Goal: Obtain resource: Obtain resource

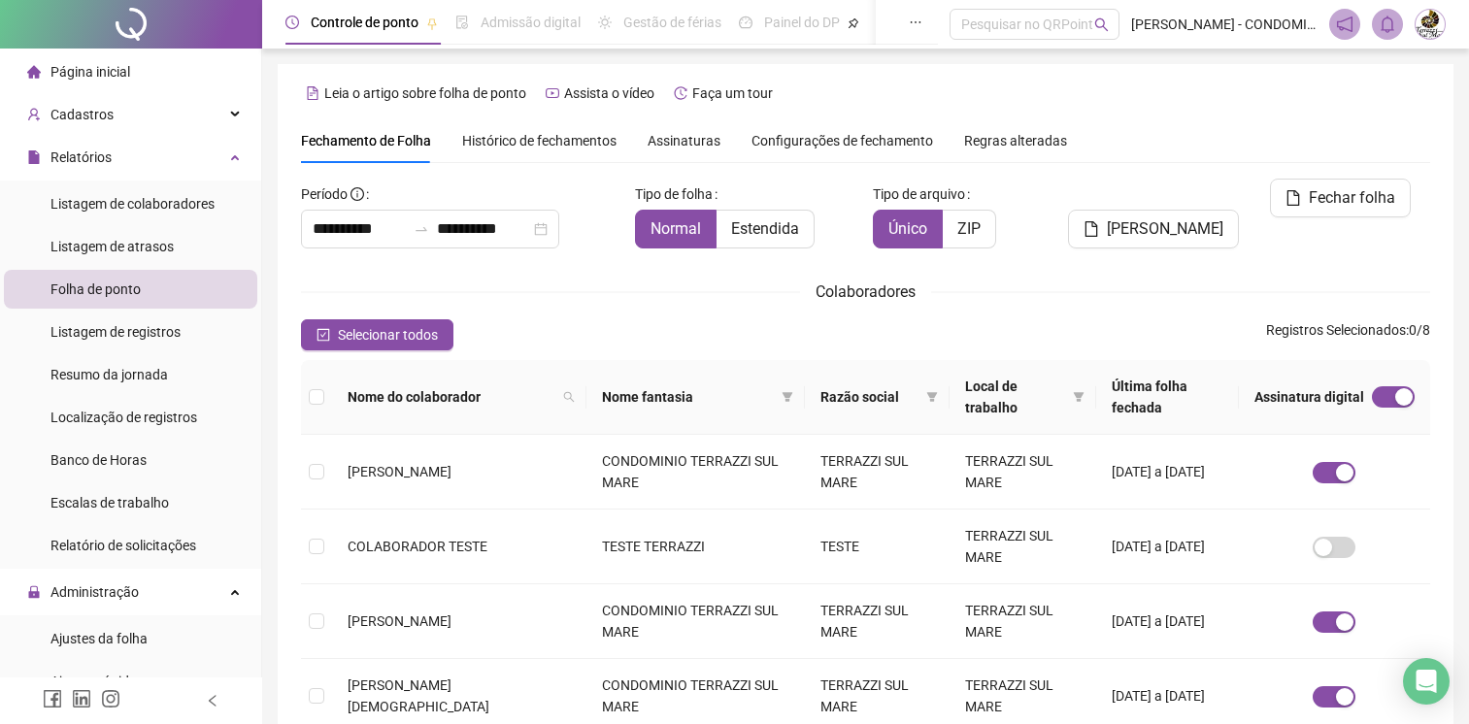
scroll to position [475, 0]
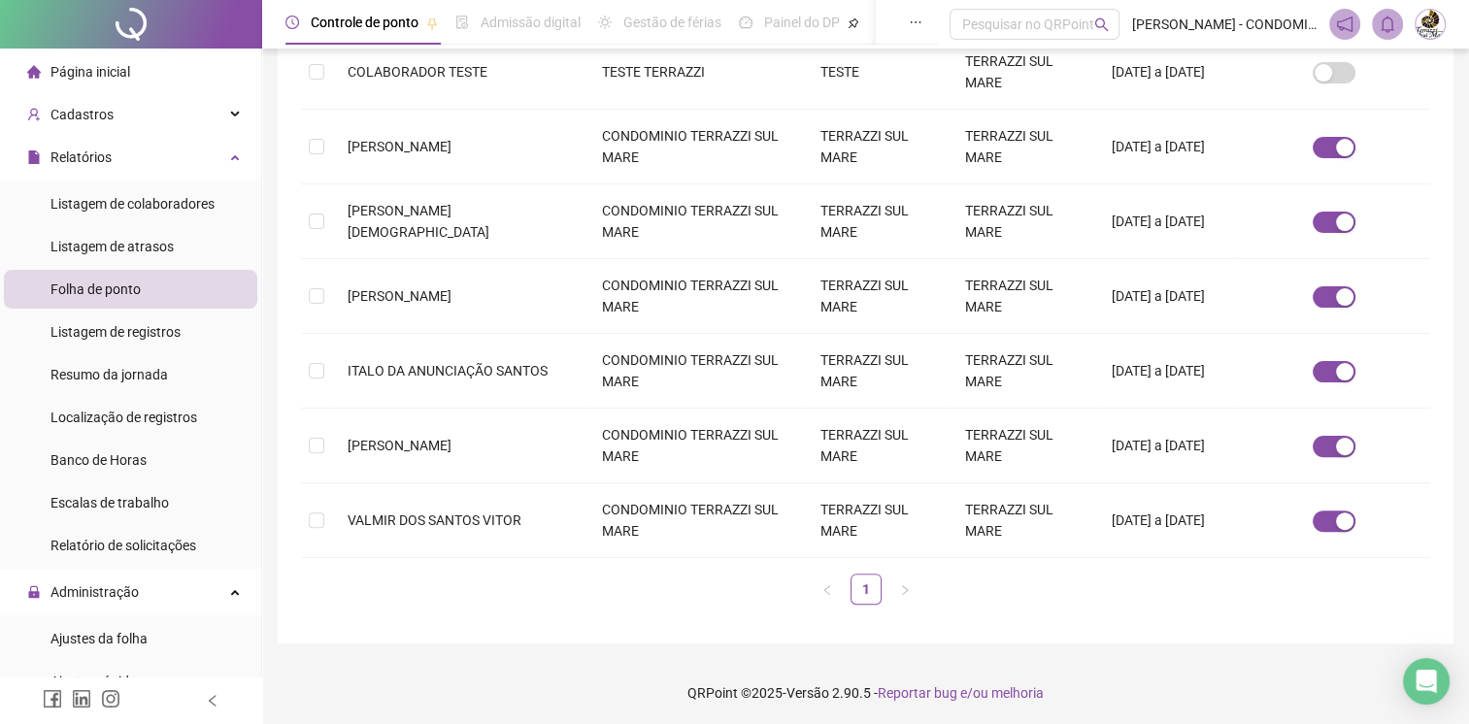
click at [1386, 27] on icon "bell" at bounding box center [1386, 24] width 17 height 17
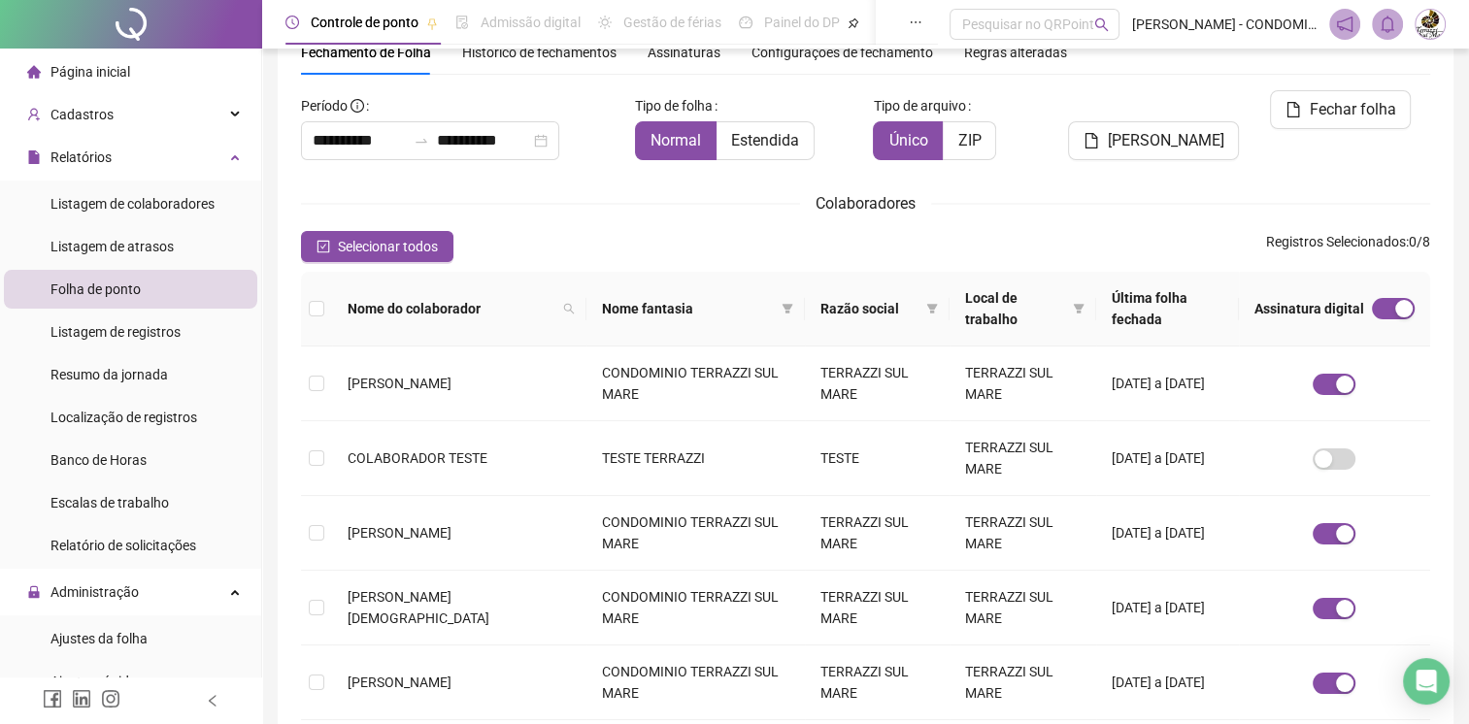
scroll to position [86, 0]
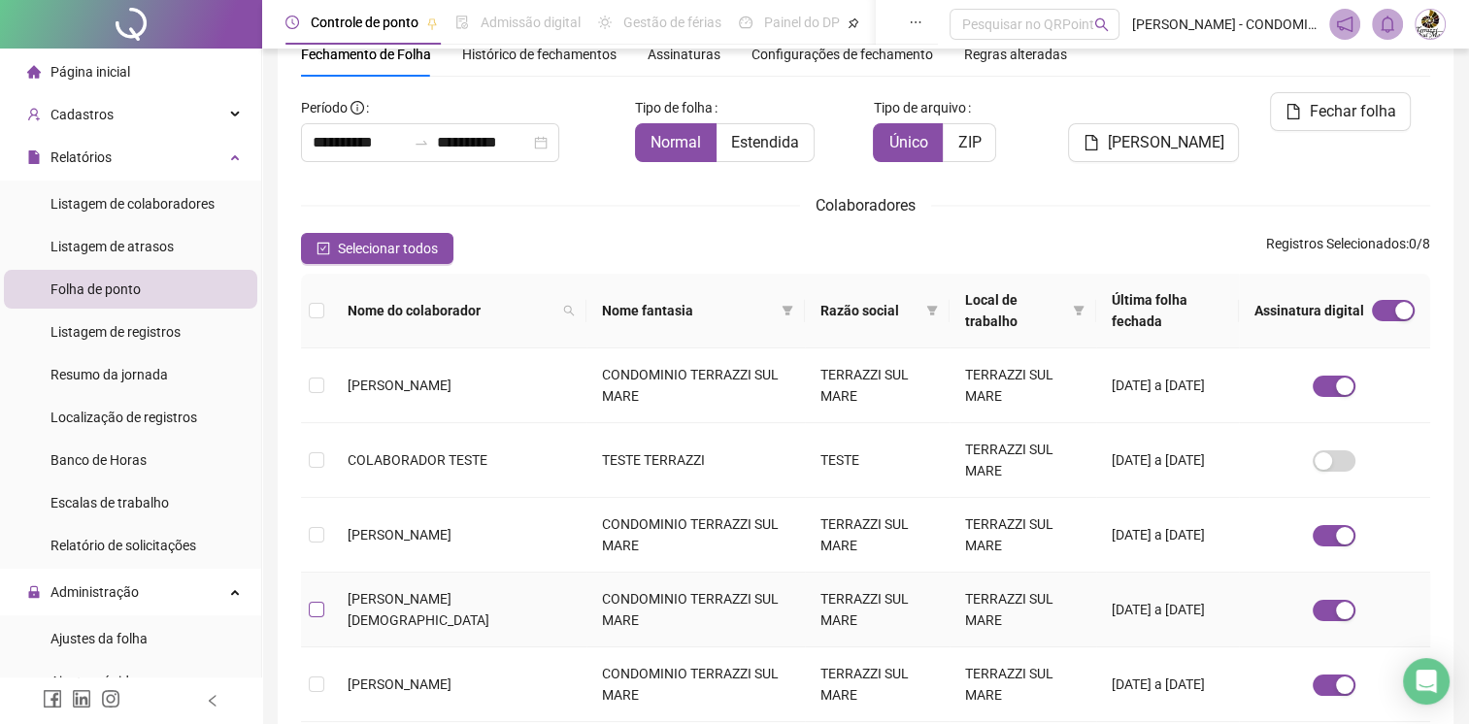
click at [313, 599] on label at bounding box center [317, 609] width 16 height 21
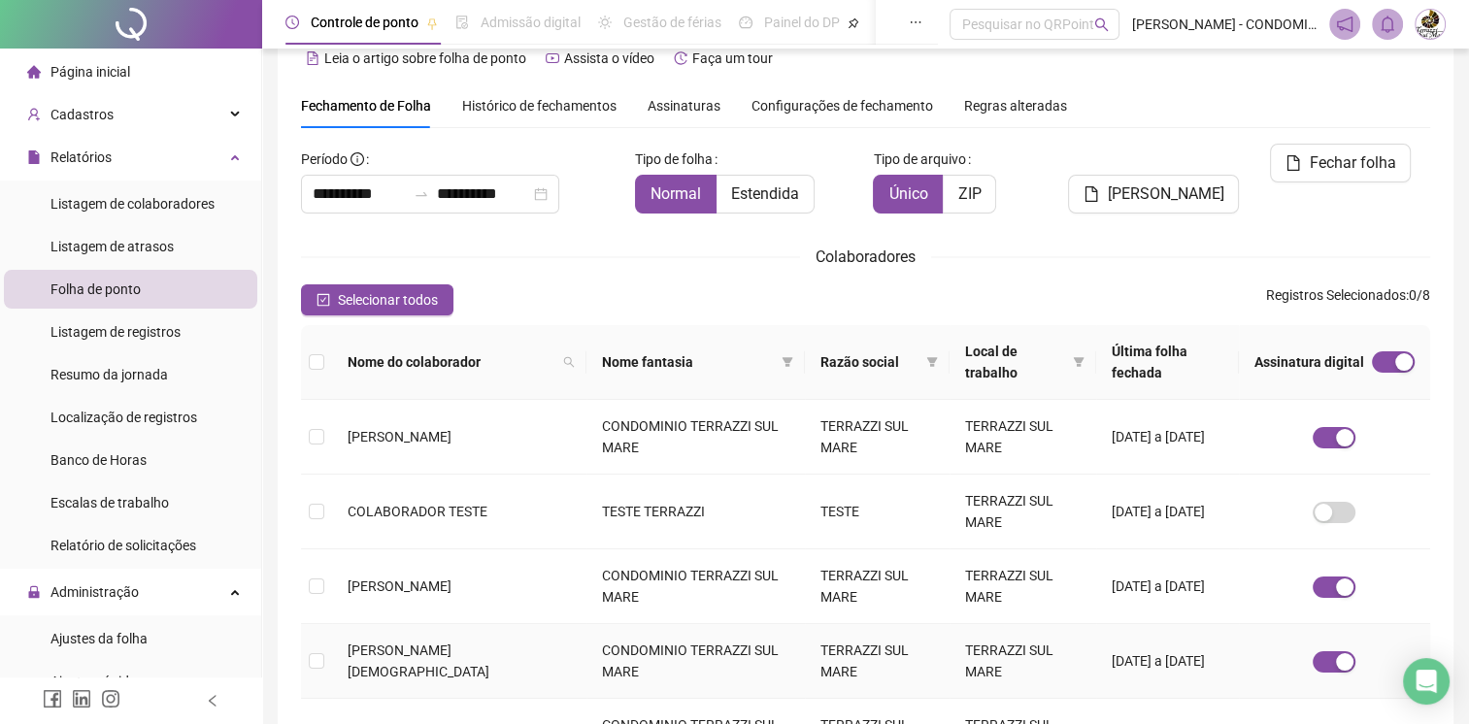
click at [307, 652] on td at bounding box center [316, 661] width 31 height 75
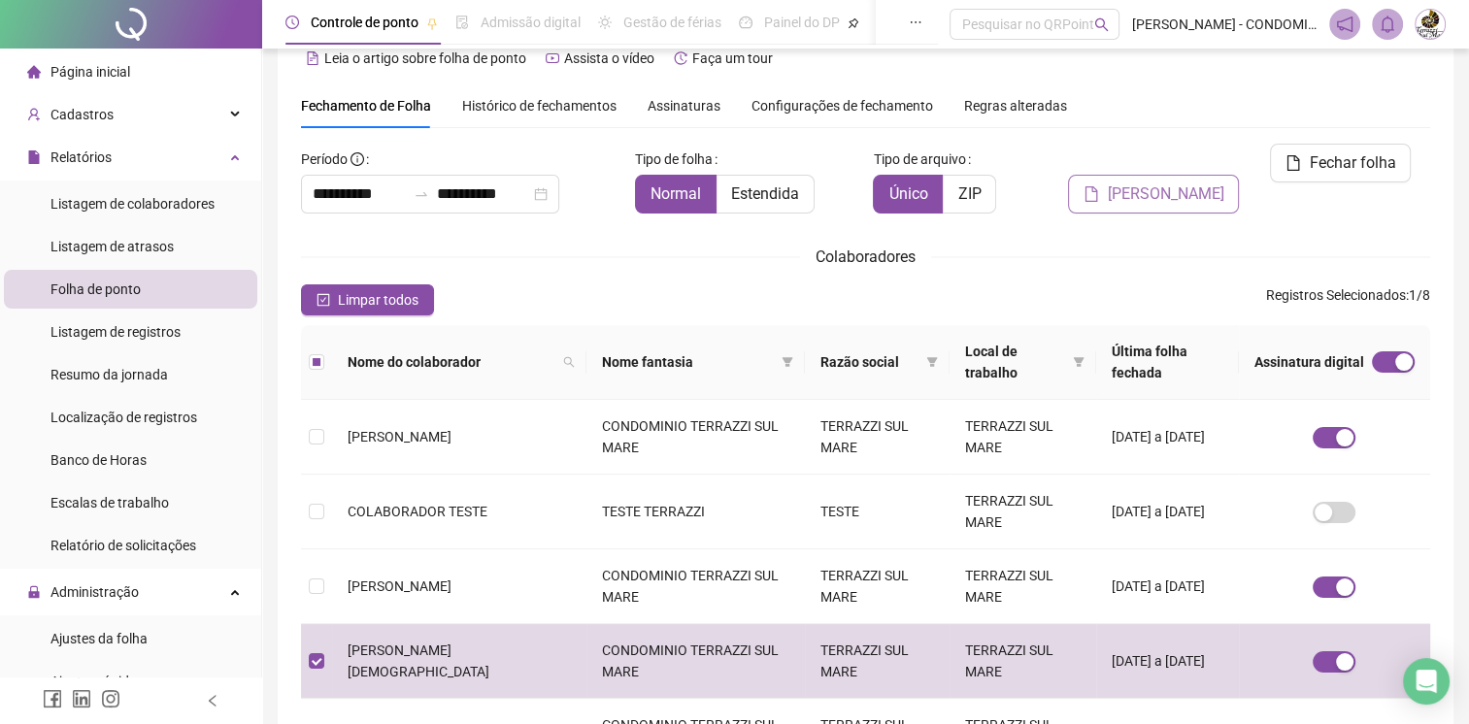
click at [1168, 182] on span "[PERSON_NAME]" at bounding box center [1165, 193] width 116 height 23
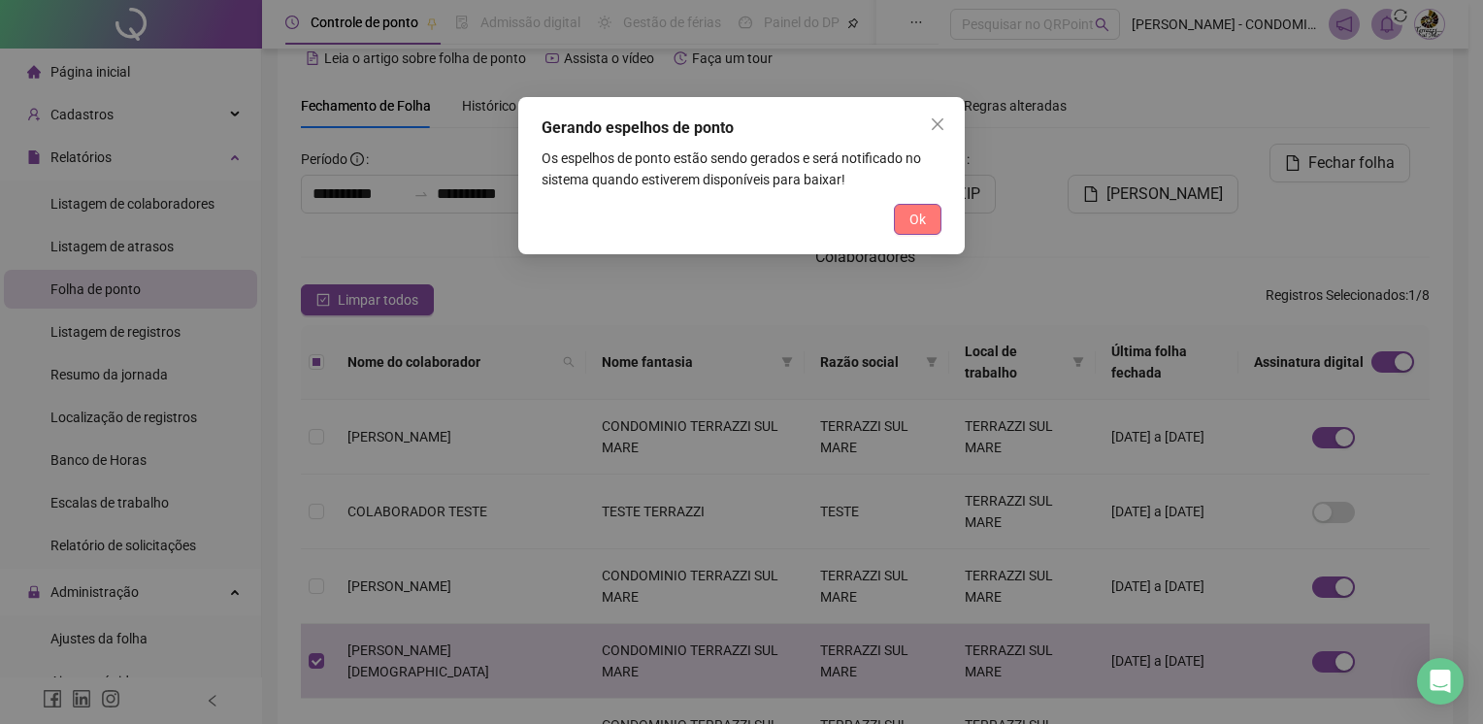
click at [912, 223] on span "Ok" at bounding box center [918, 219] width 17 height 21
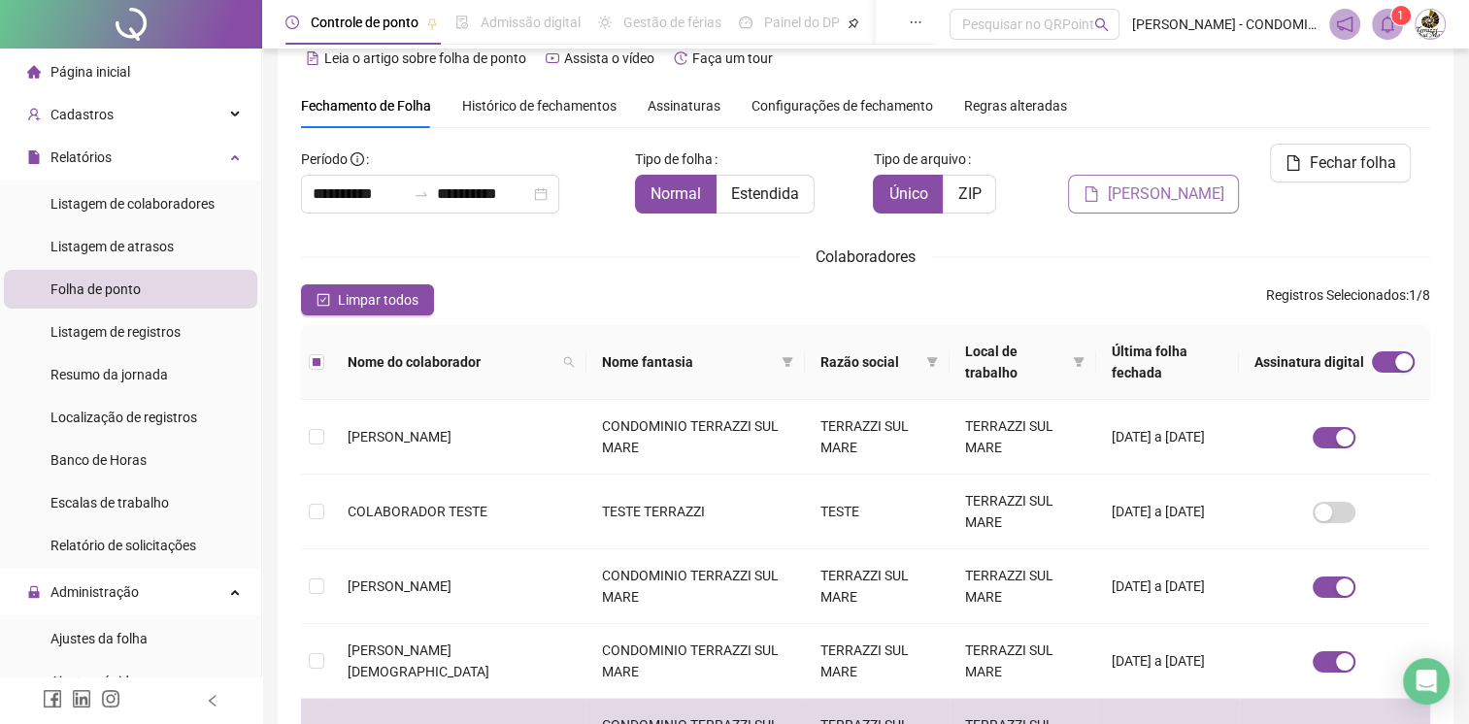
click at [1192, 182] on span "[PERSON_NAME]" at bounding box center [1165, 193] width 116 height 23
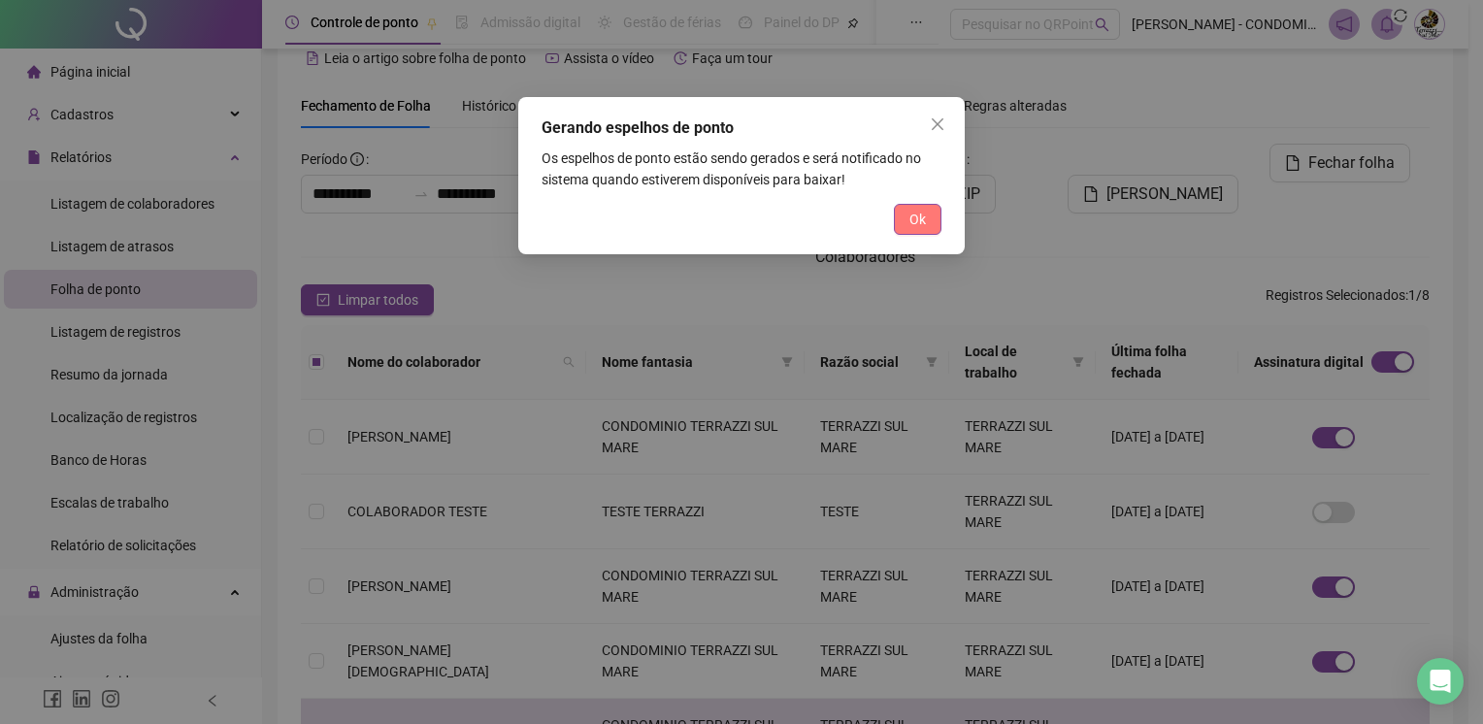
click at [931, 214] on button "Ok" at bounding box center [918, 219] width 48 height 31
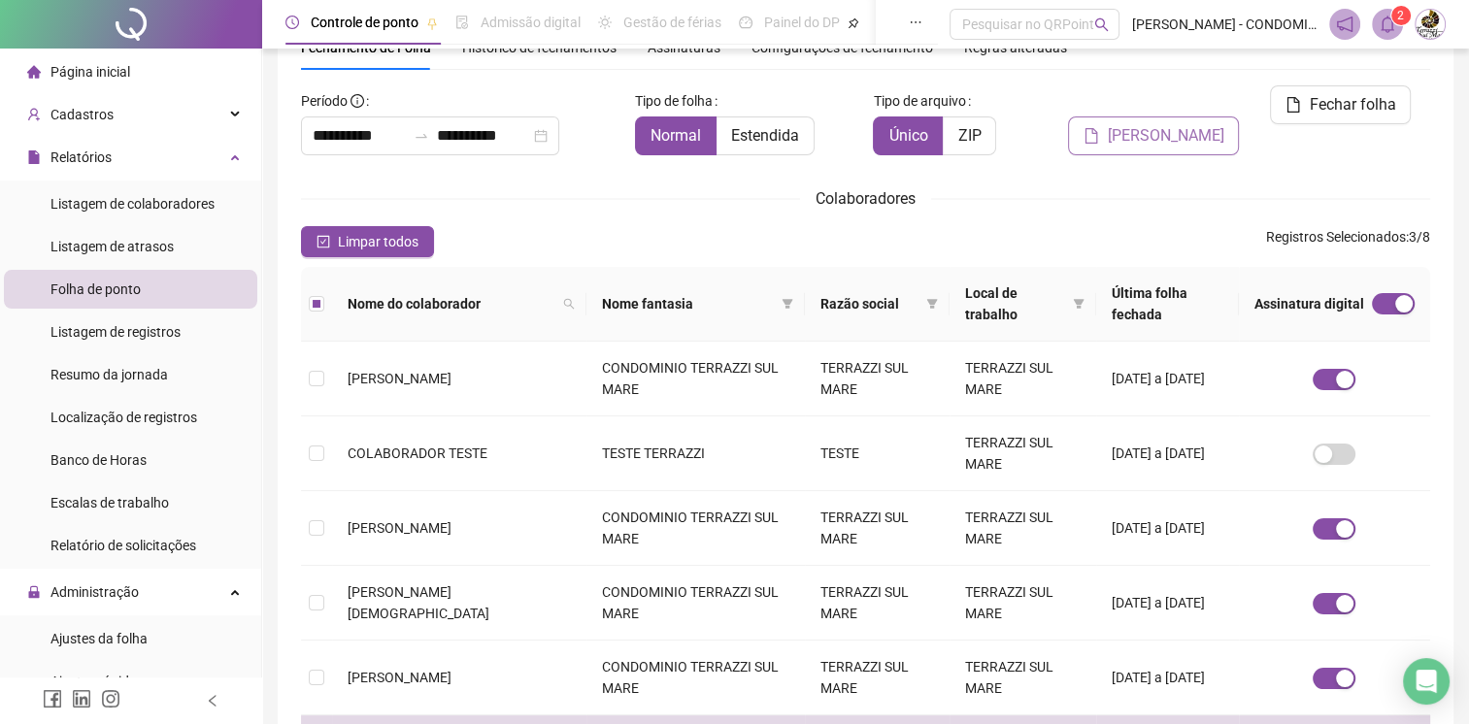
scroll to position [0, 0]
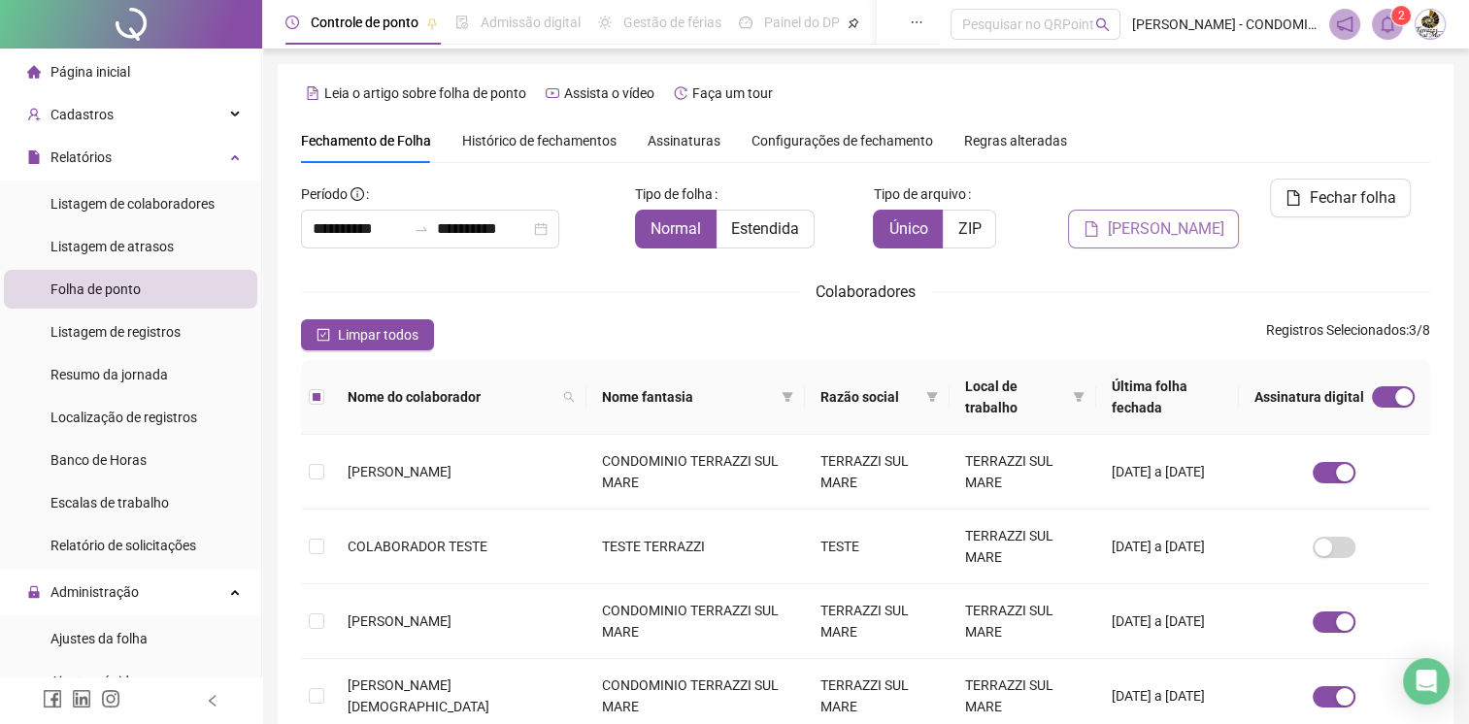
click at [1191, 217] on span "[PERSON_NAME]" at bounding box center [1165, 228] width 116 height 23
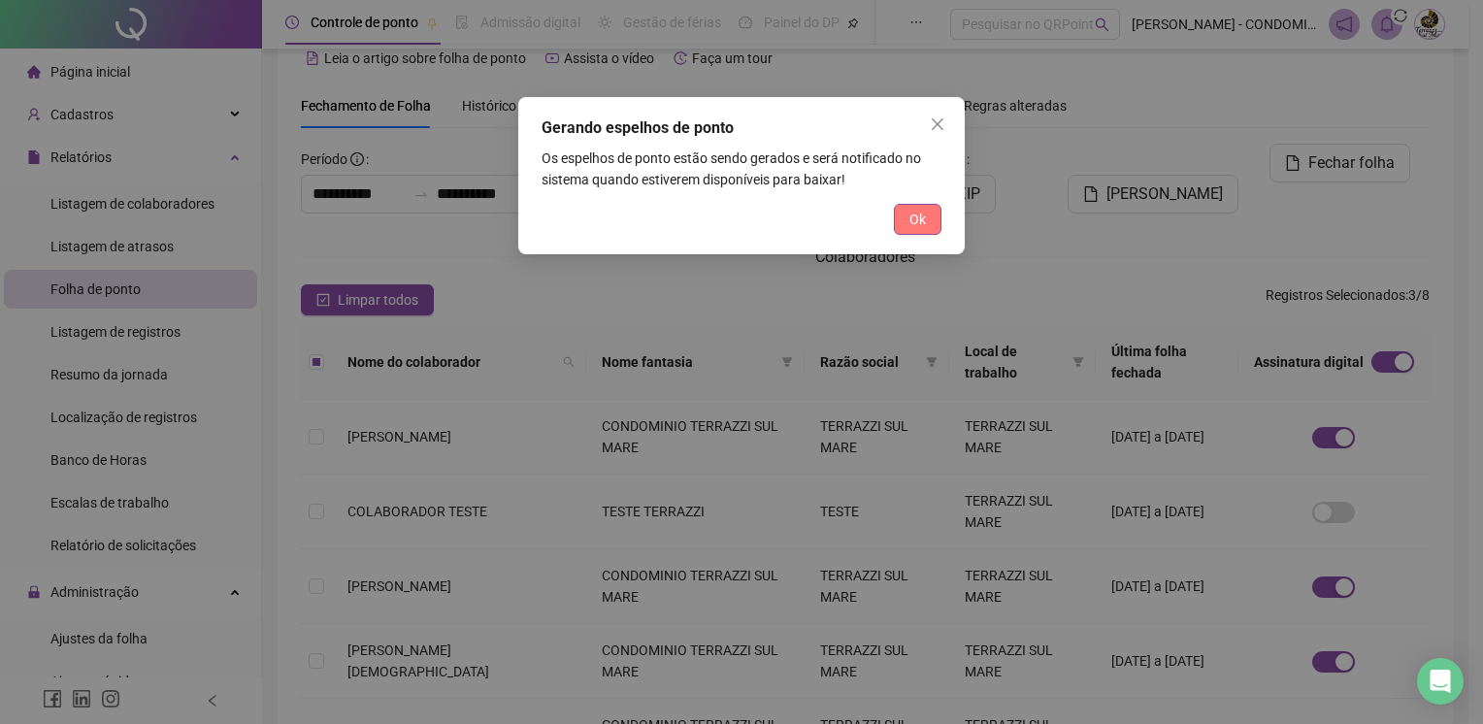
click at [919, 227] on span "Ok" at bounding box center [918, 219] width 17 height 21
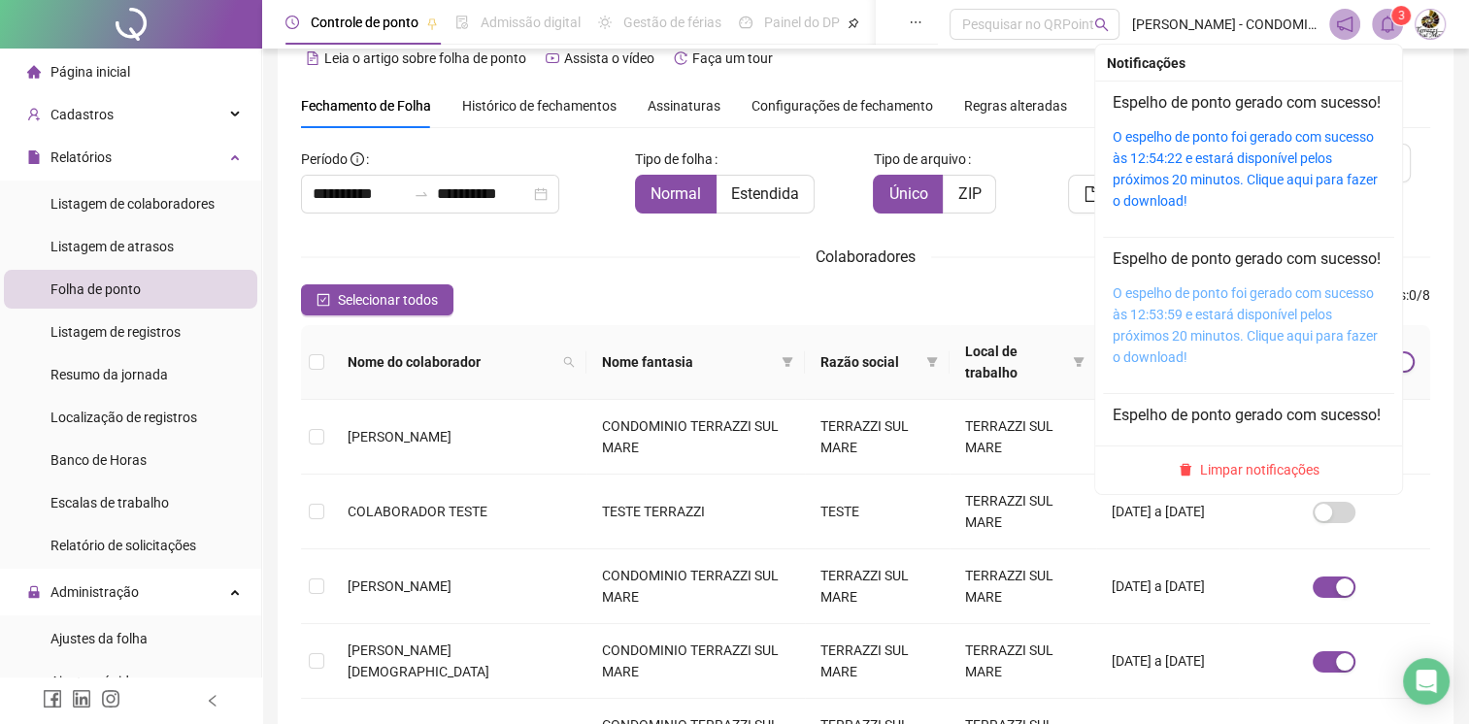
scroll to position [8, 0]
click at [1385, 23] on icon "bell" at bounding box center [1386, 24] width 17 height 17
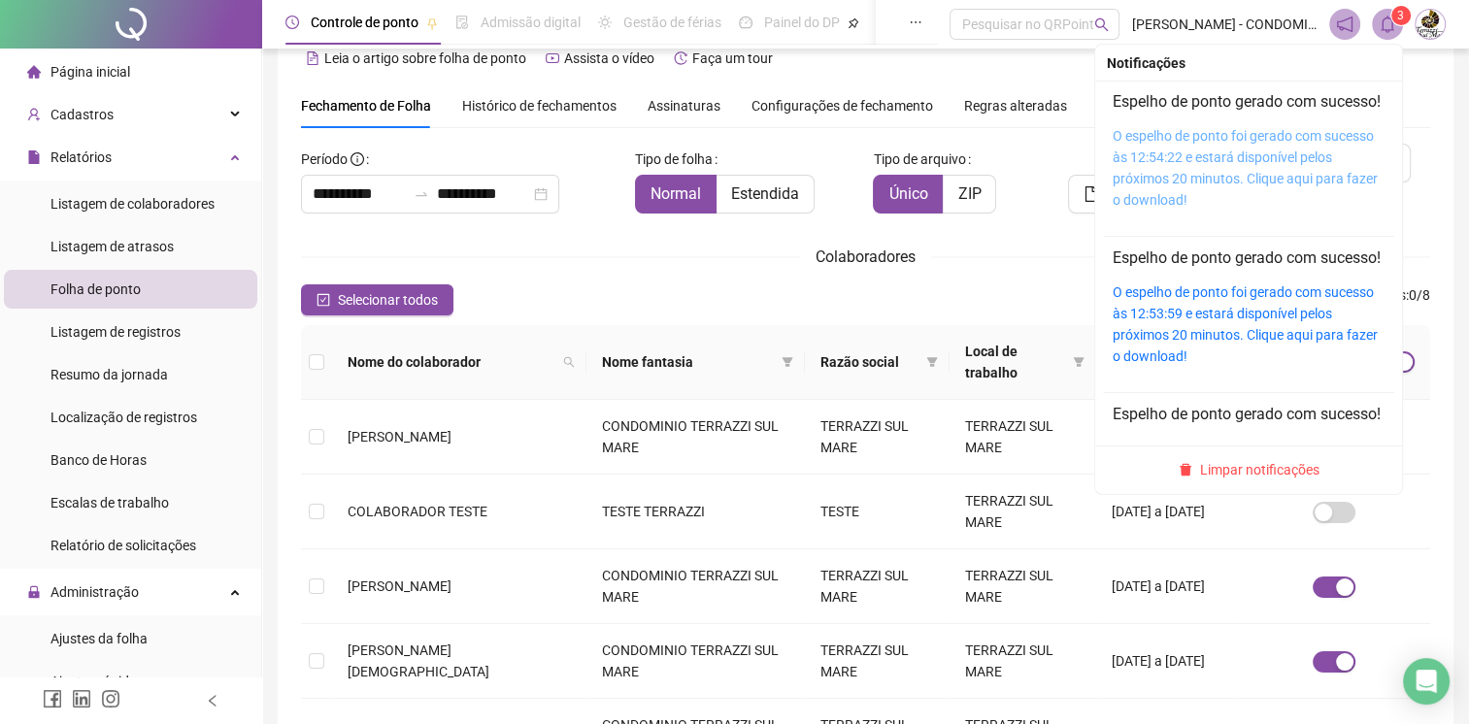
click at [1252, 160] on link "O espelho de ponto foi gerado com sucesso às 12:54:22 e estará disponível pelos…" at bounding box center [1244, 168] width 265 height 80
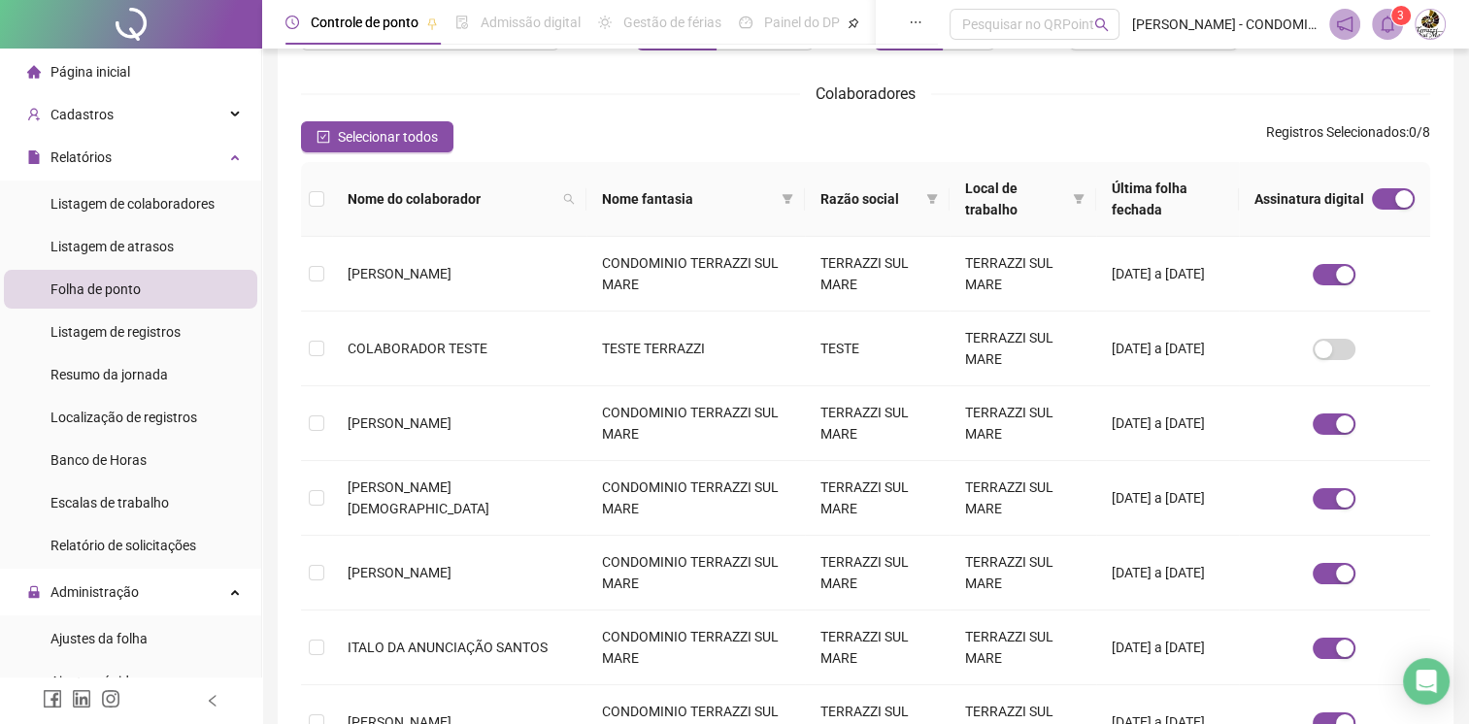
scroll to position [475, 0]
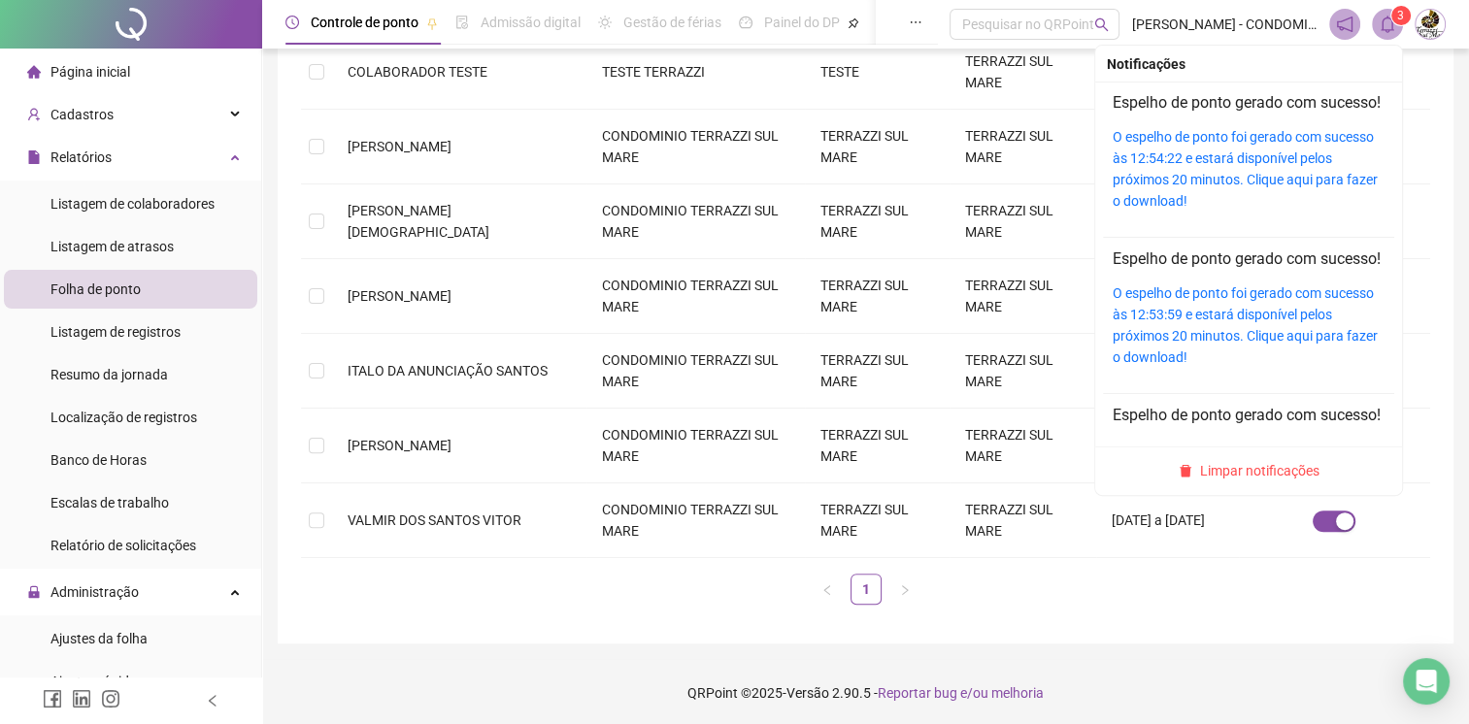
click at [1378, 32] on icon "bell" at bounding box center [1386, 24] width 17 height 17
click at [1138, 209] on link "O espelho de ponto foi gerado com sucesso às 12:54:22 e estará disponível pelos…" at bounding box center [1244, 169] width 265 height 80
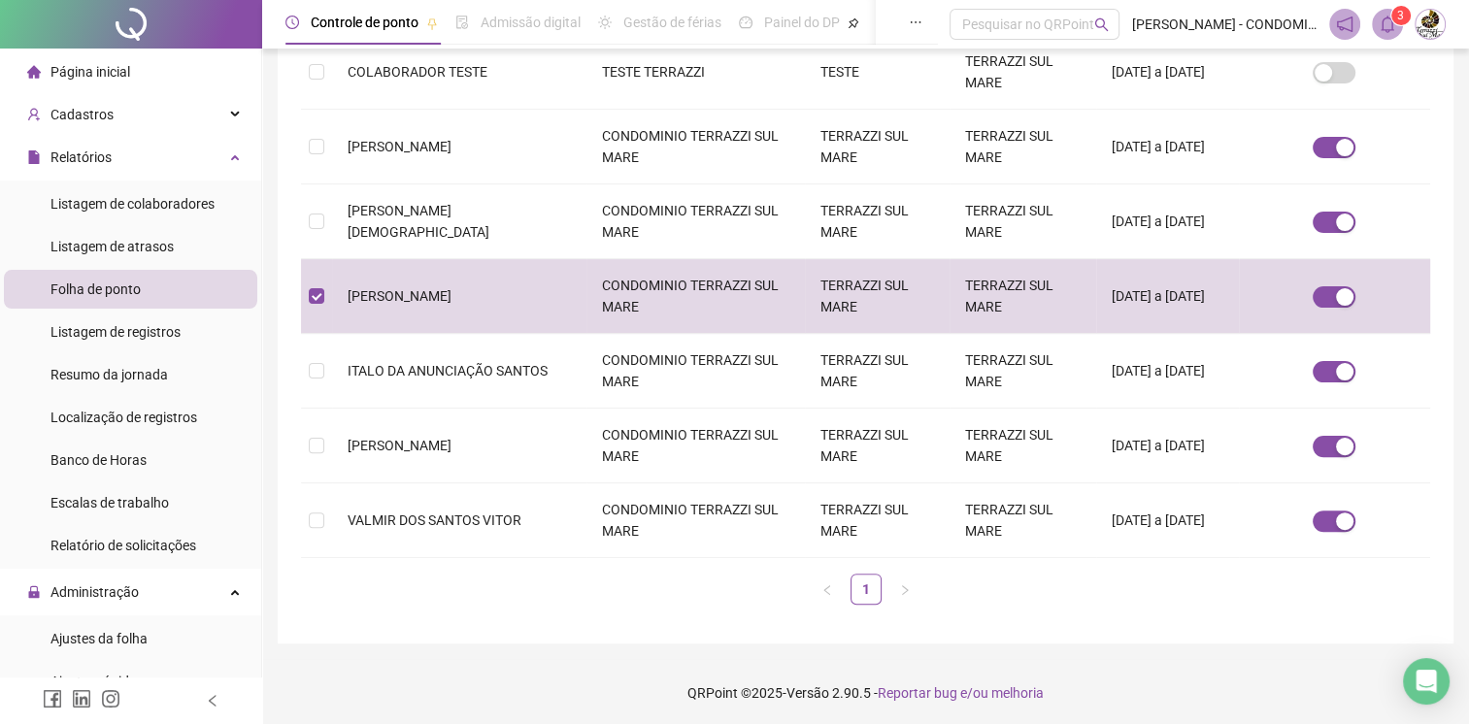
scroll to position [35, 0]
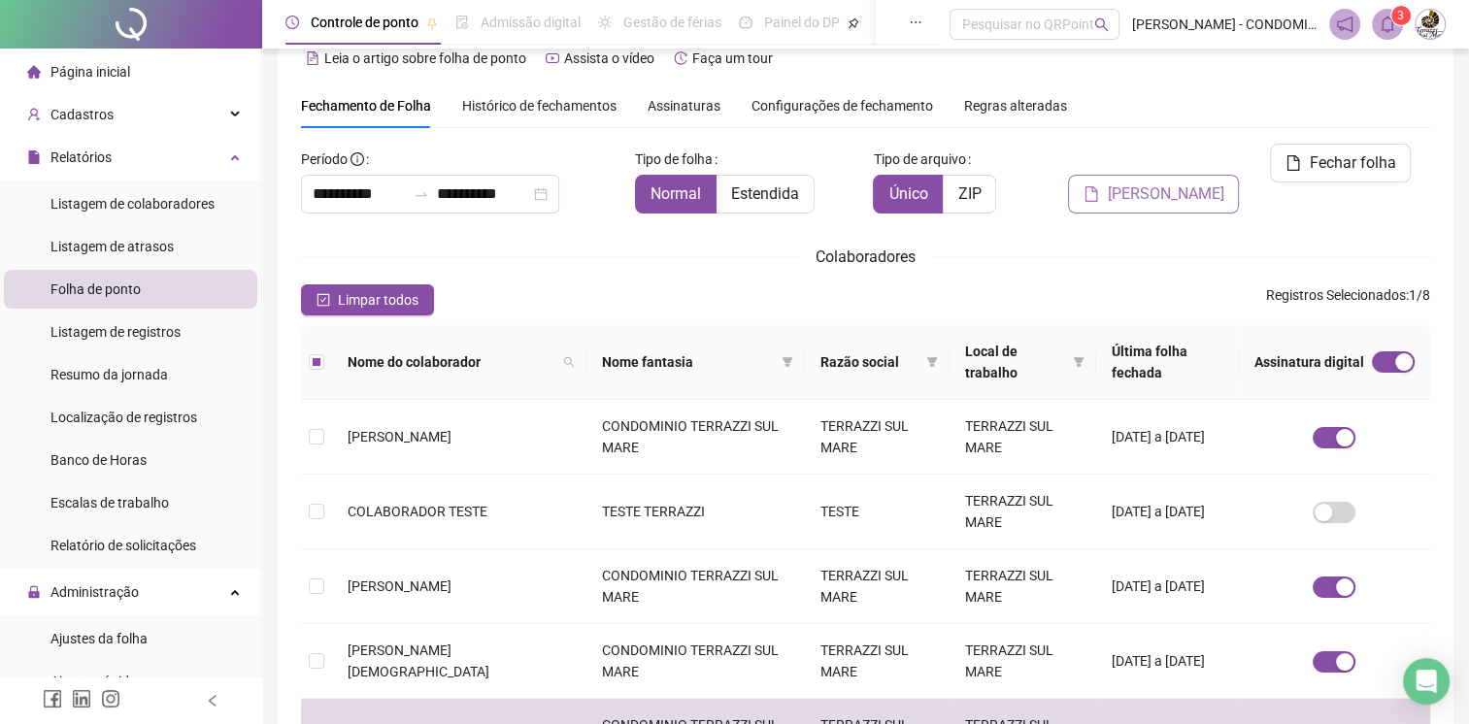
click at [1143, 182] on span "[PERSON_NAME]" at bounding box center [1165, 193] width 116 height 23
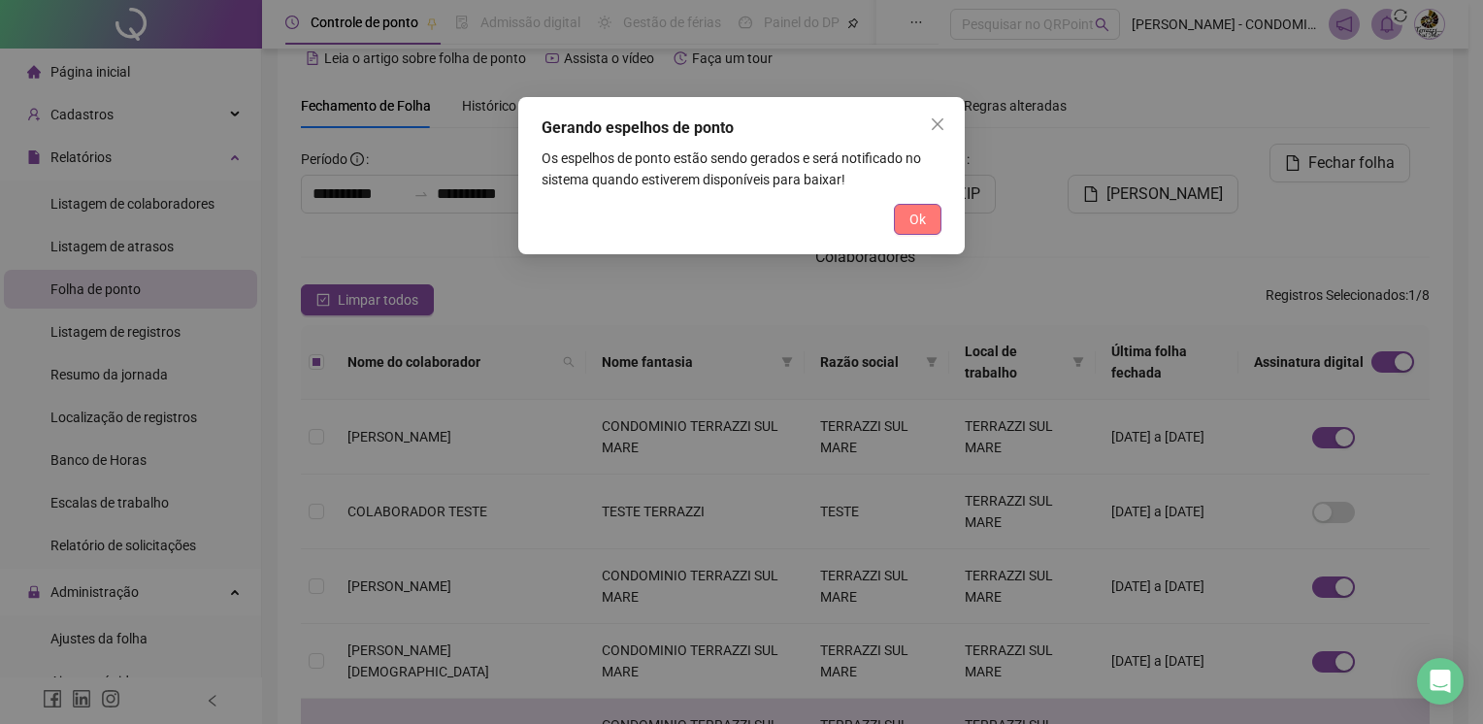
click at [921, 212] on span "Ok" at bounding box center [918, 219] width 17 height 21
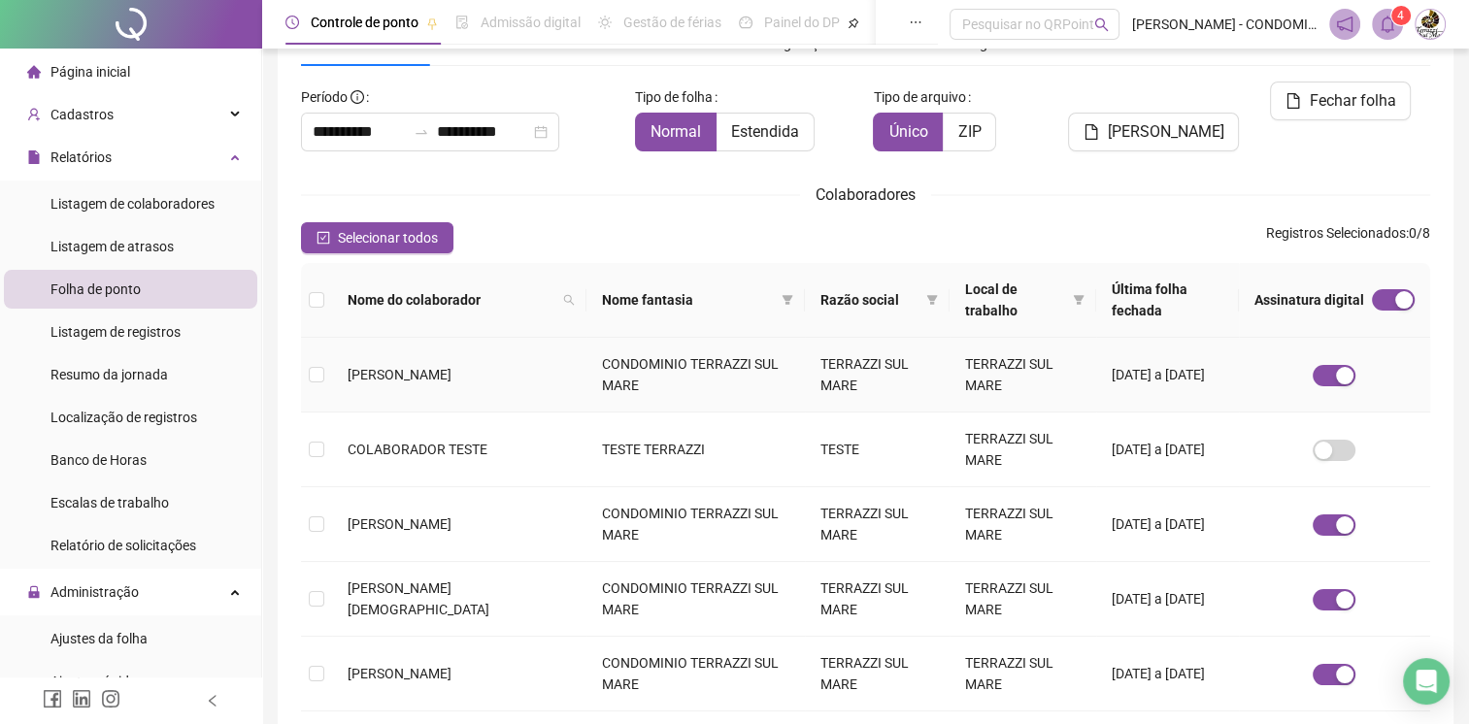
scroll to position [0, 0]
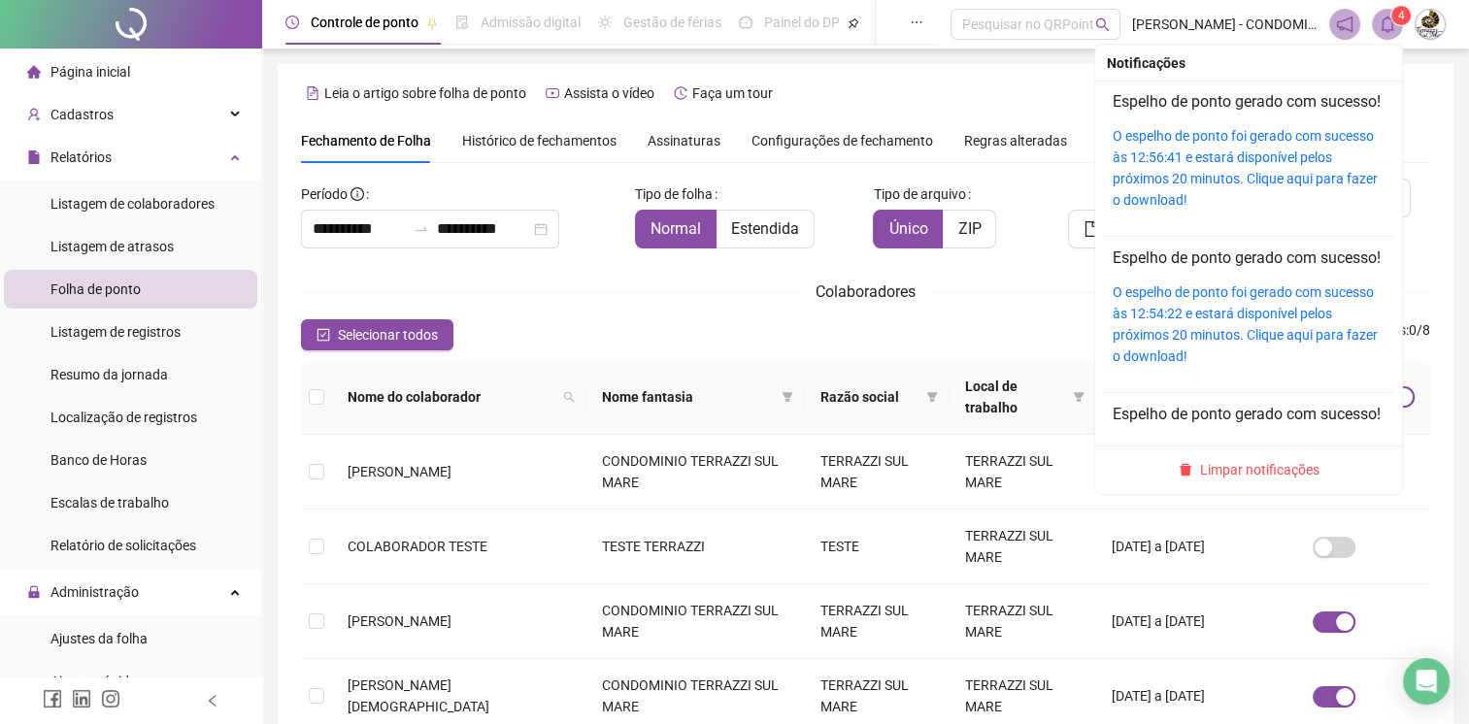
click at [1390, 19] on icon "bell" at bounding box center [1387, 24] width 14 height 17
click at [1210, 188] on div "O espelho de ponto foi gerado com sucesso às 12:56:41 e estará disponível pelos…" at bounding box center [1248, 167] width 272 height 85
click at [1151, 208] on link "O espelho de ponto foi gerado com sucesso às 12:56:41 e estará disponível pelos…" at bounding box center [1244, 168] width 265 height 80
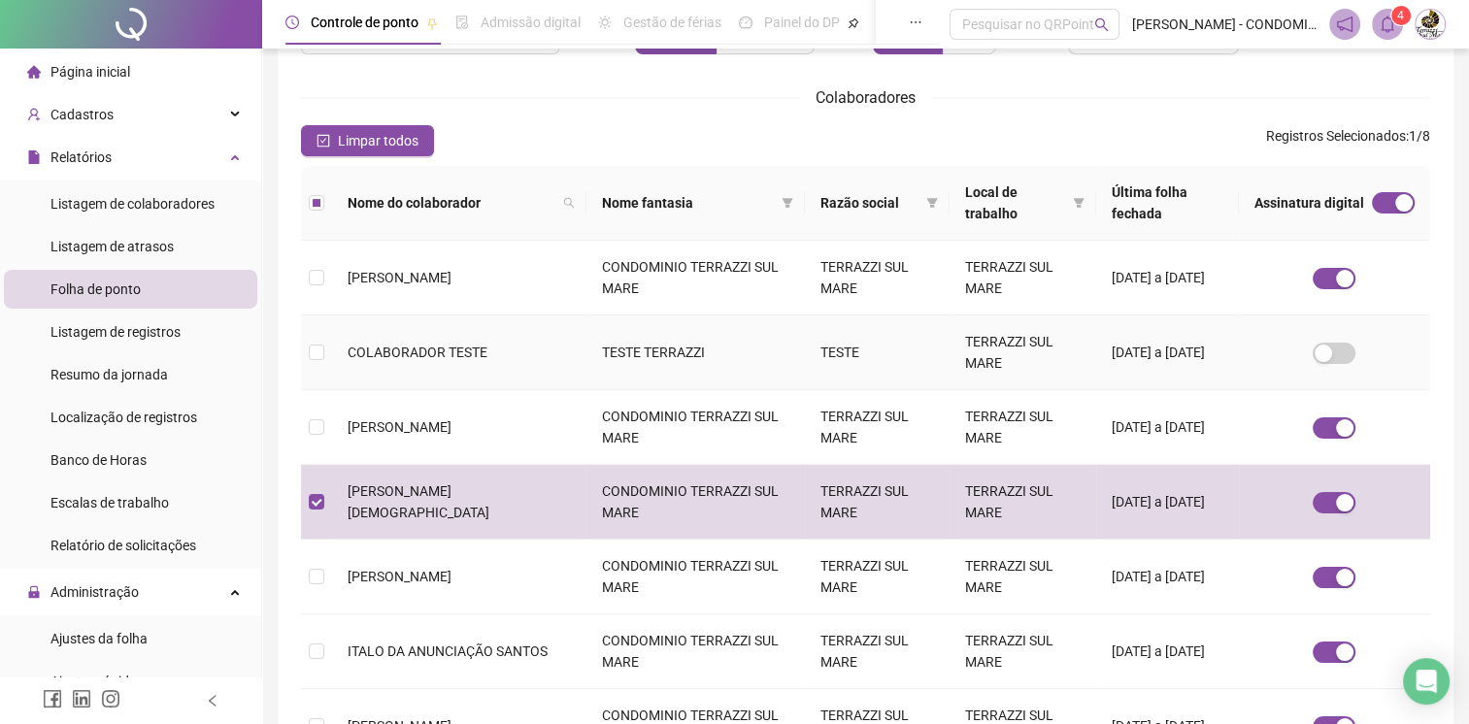
scroll to position [35, 0]
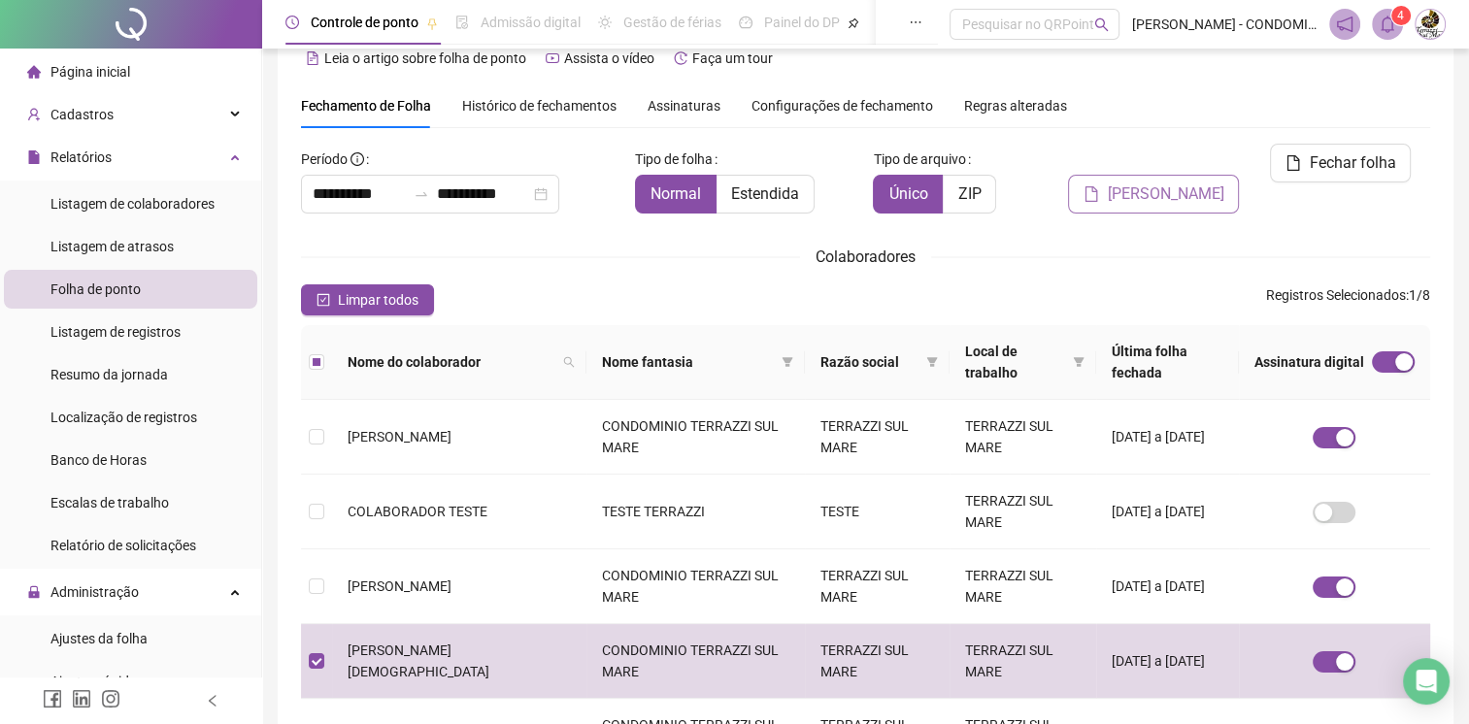
click at [1178, 182] on span "[PERSON_NAME]" at bounding box center [1165, 193] width 116 height 23
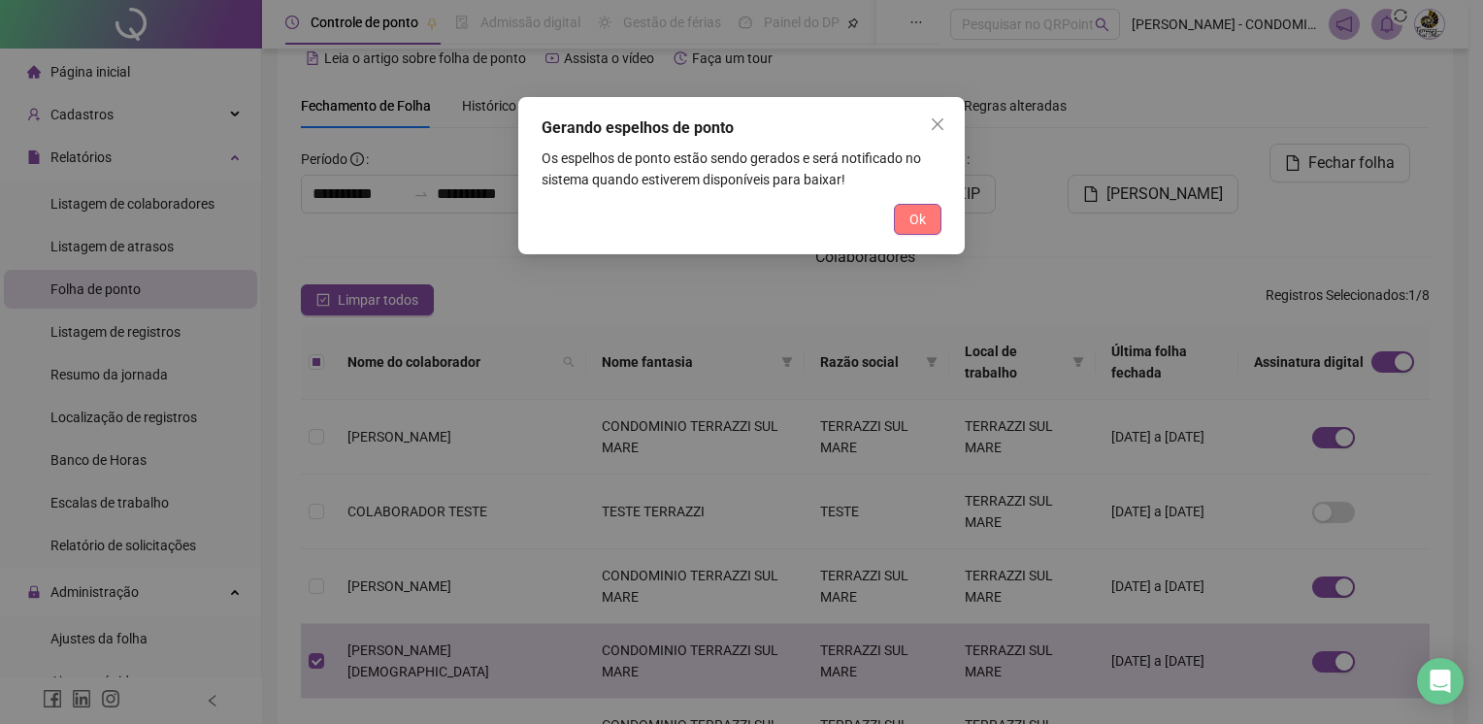
click at [900, 224] on button "Ok" at bounding box center [918, 219] width 48 height 31
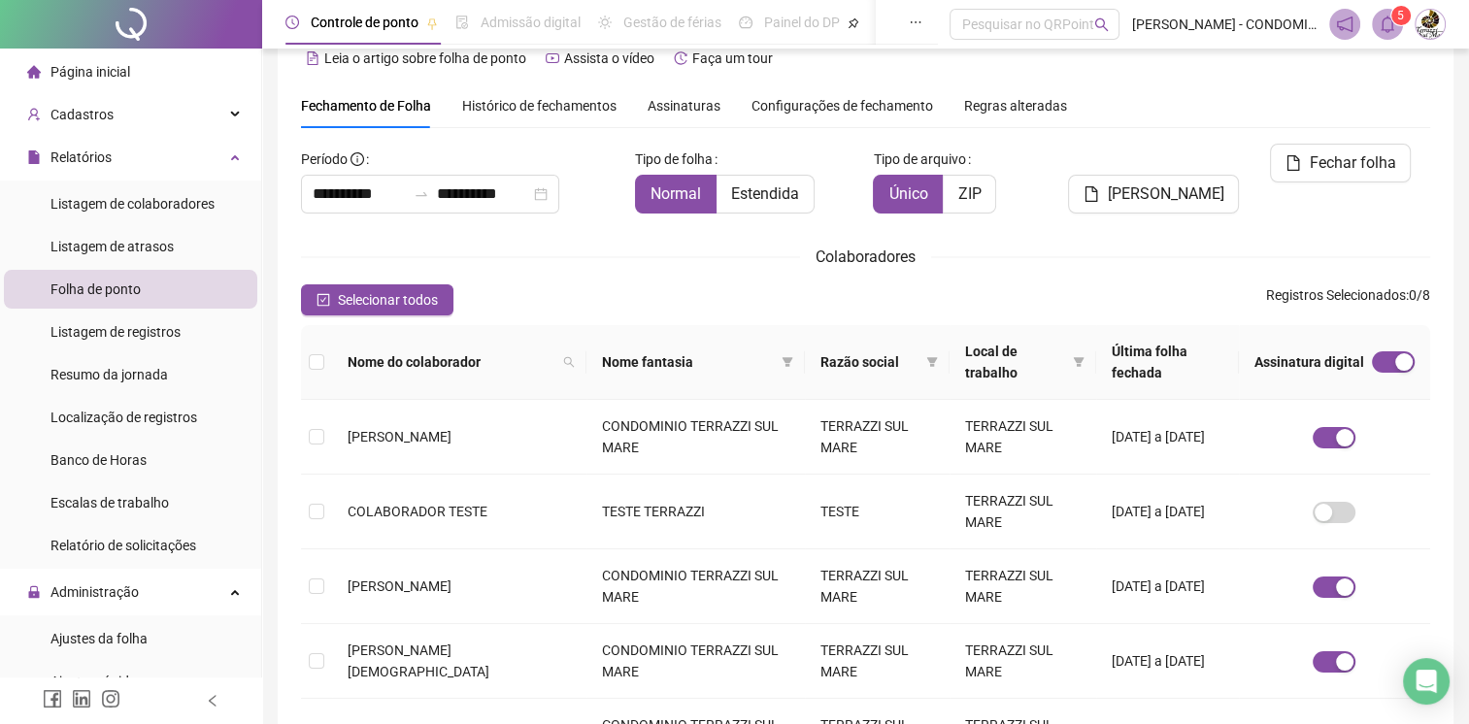
click at [1384, 35] on span at bounding box center [1387, 24] width 31 height 31
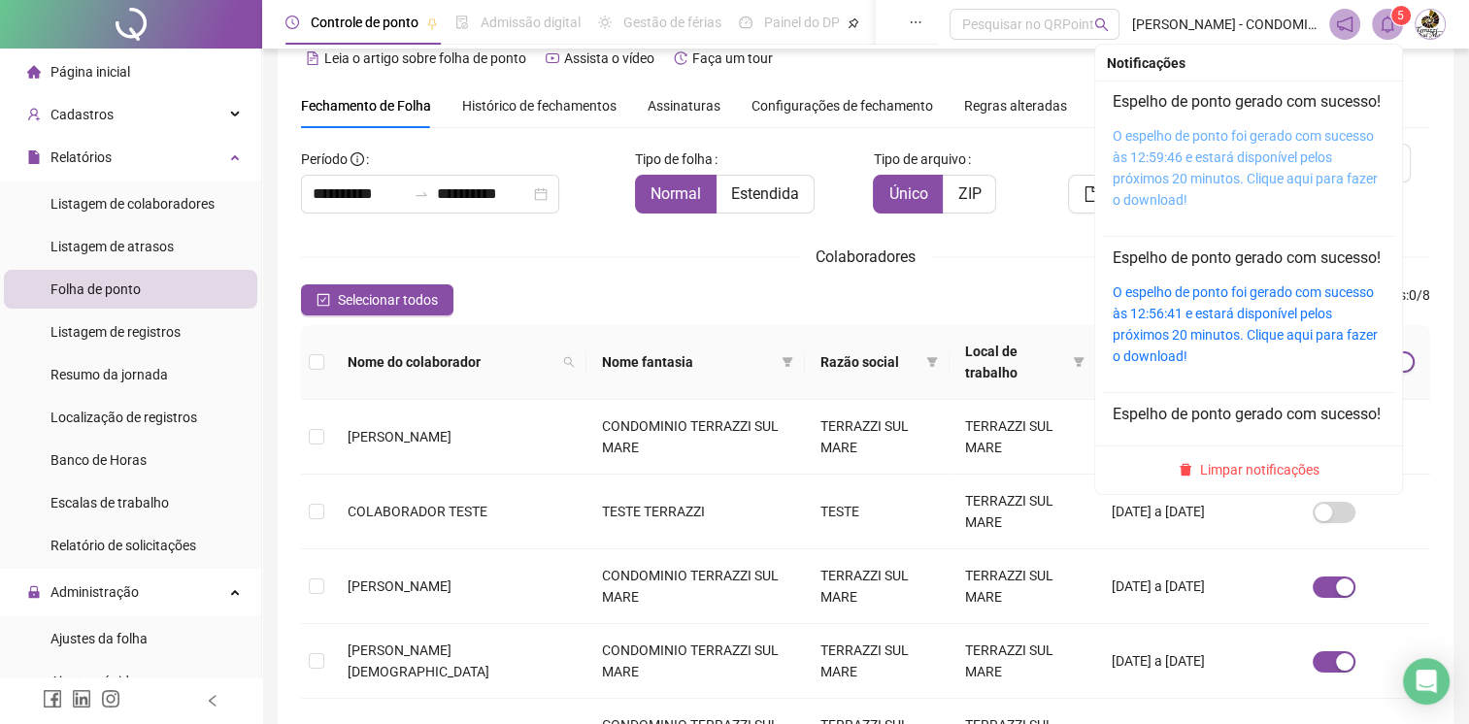
click at [1235, 163] on link "O espelho de ponto foi gerado com sucesso às 12:59:46 e estará disponível pelos…" at bounding box center [1244, 168] width 265 height 80
